Goal: Information Seeking & Learning: Learn about a topic

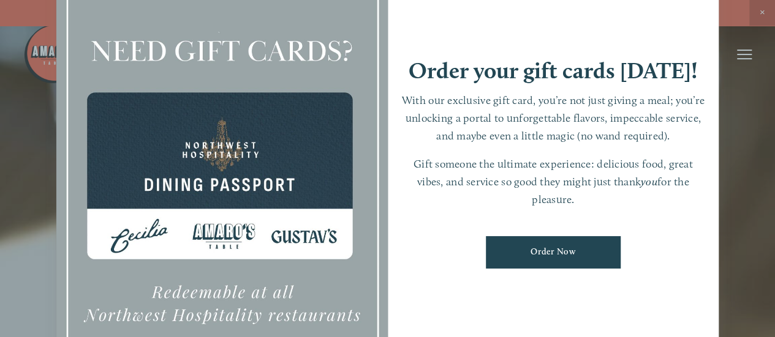
click at [753, 214] on div at bounding box center [387, 168] width 775 height 337
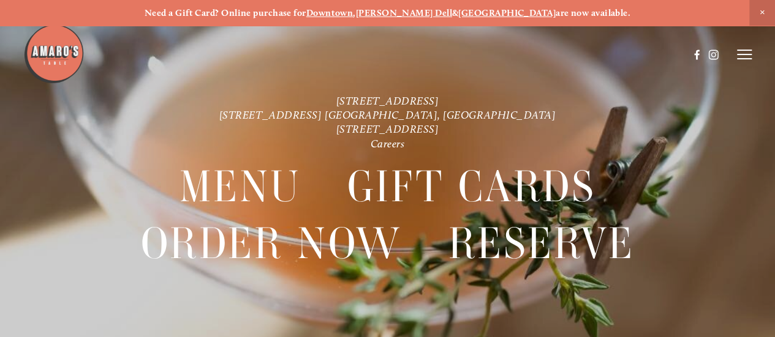
click at [592, 96] on header "Menu Order Now Visit Gallery 0" at bounding box center [387, 55] width 728 height 110
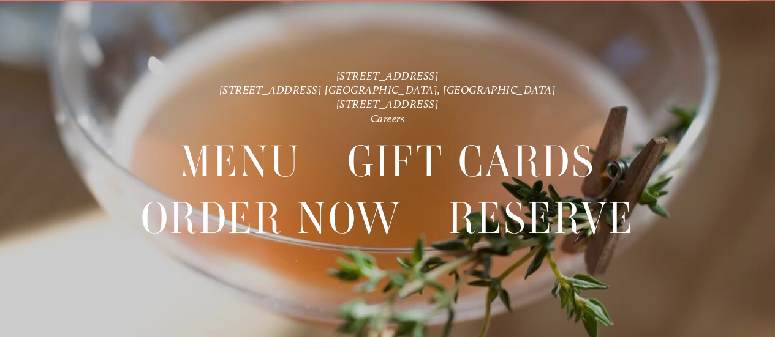
scroll to position [26, 0]
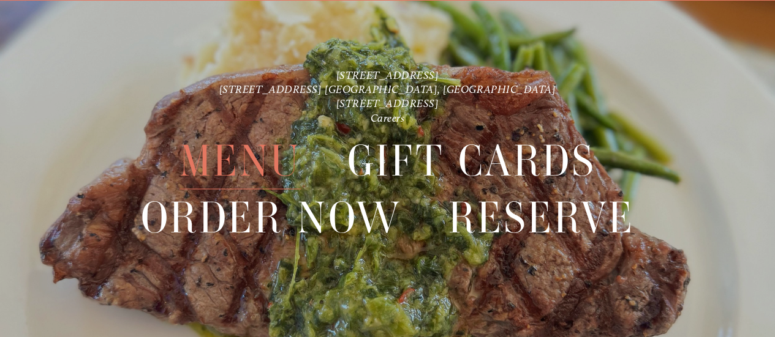
click at [227, 159] on span "Menu" at bounding box center [239, 161] width 121 height 56
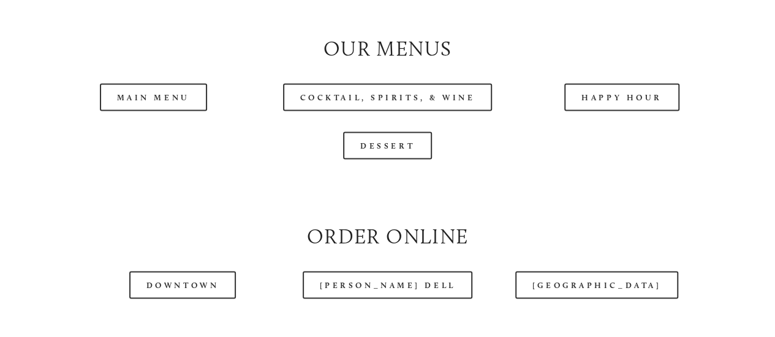
scroll to position [1151, 0]
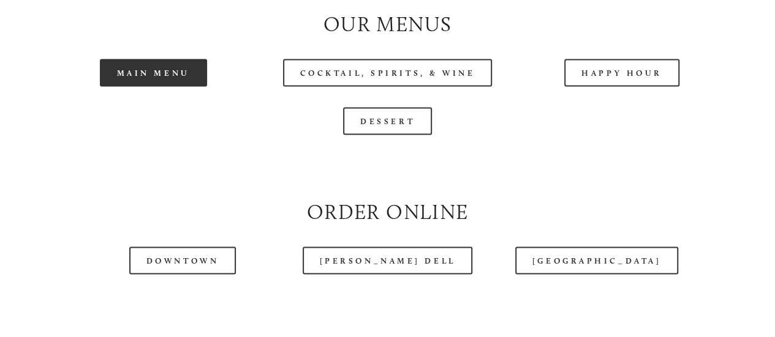
click at [138, 86] on link "Main Menu" at bounding box center [153, 73] width 107 height 28
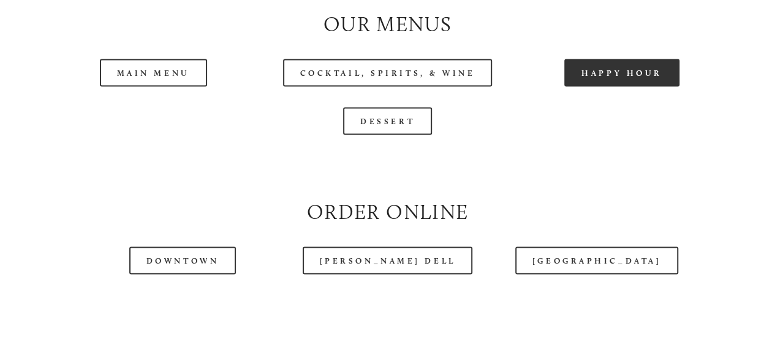
click at [620, 86] on link "Happy Hour" at bounding box center [621, 73] width 115 height 28
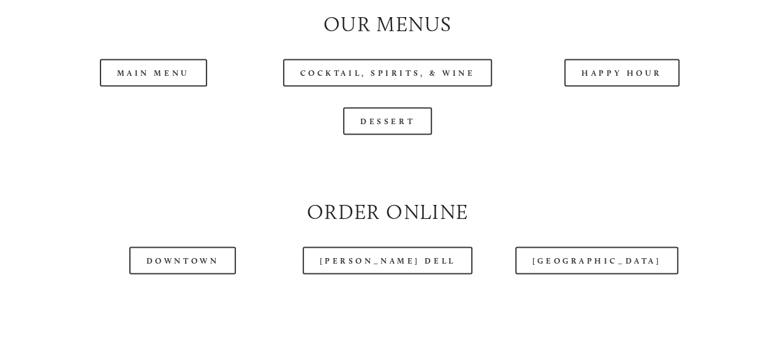
click at [516, 97] on div "Happy Hour" at bounding box center [622, 72] width 234 height 48
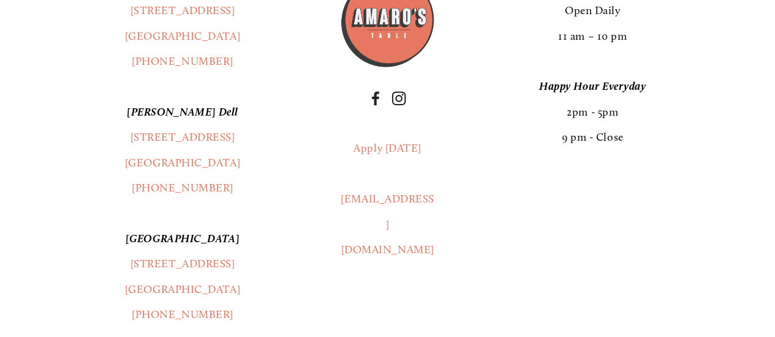
scroll to position [2058, 0]
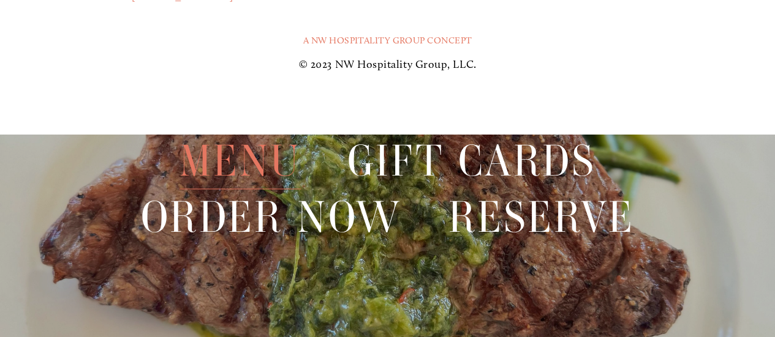
click at [516, 88] on div "A NW Hospitality Group Concept © 2023 NW Hospitality Group, LLC." at bounding box center [387, 48] width 702 height 78
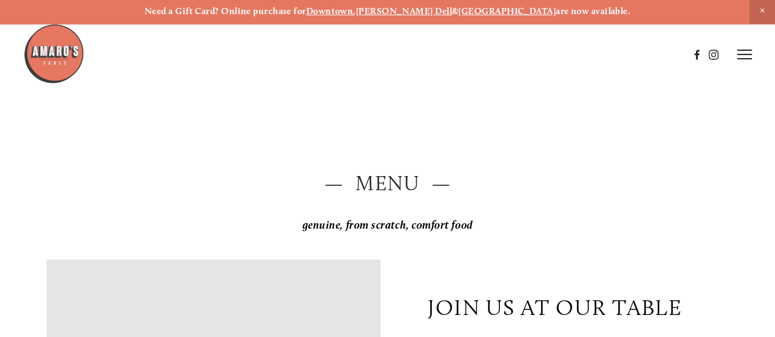
scroll to position [0, 0]
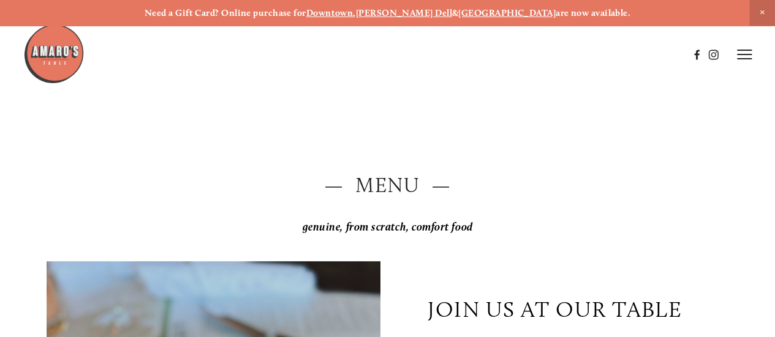
click at [746, 58] on icon at bounding box center [744, 54] width 15 height 11
